Goal: Information Seeking & Learning: Learn about a topic

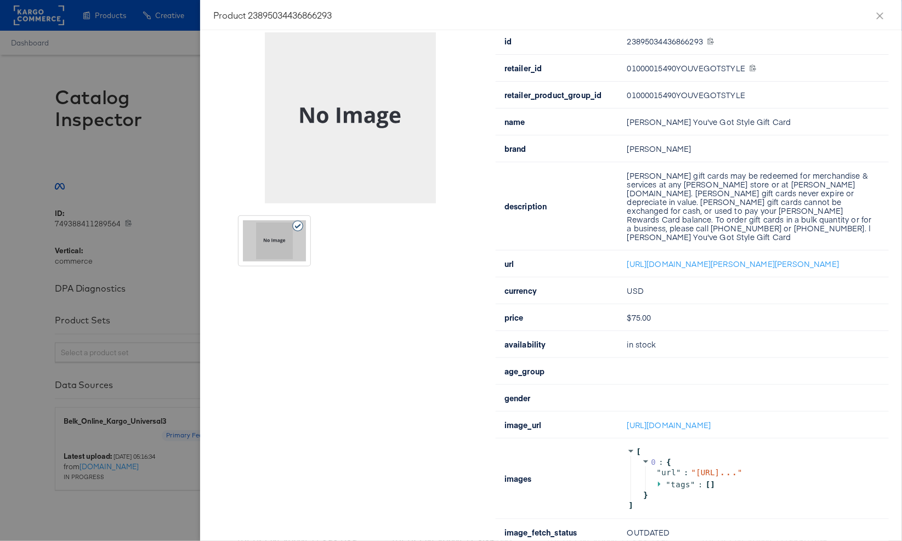
scroll to position [94, 0]
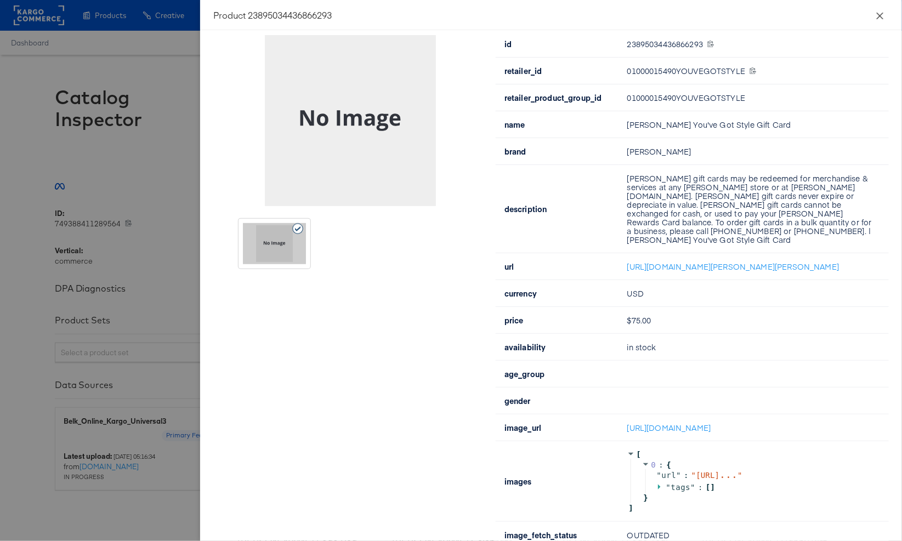
click at [877, 17] on icon "close" at bounding box center [880, 16] width 9 height 9
